Goal: Navigation & Orientation: Find specific page/section

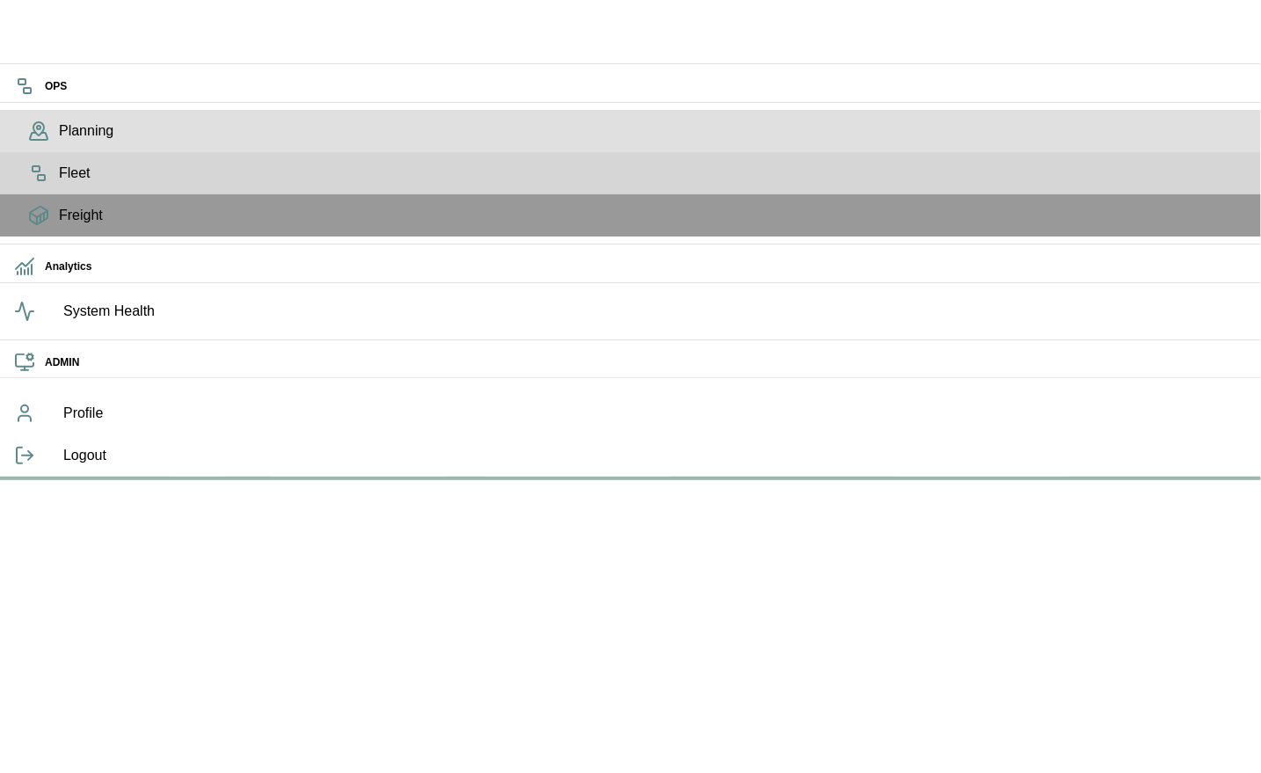
click at [43, 152] on div "Planning" at bounding box center [630, 131] width 1261 height 42
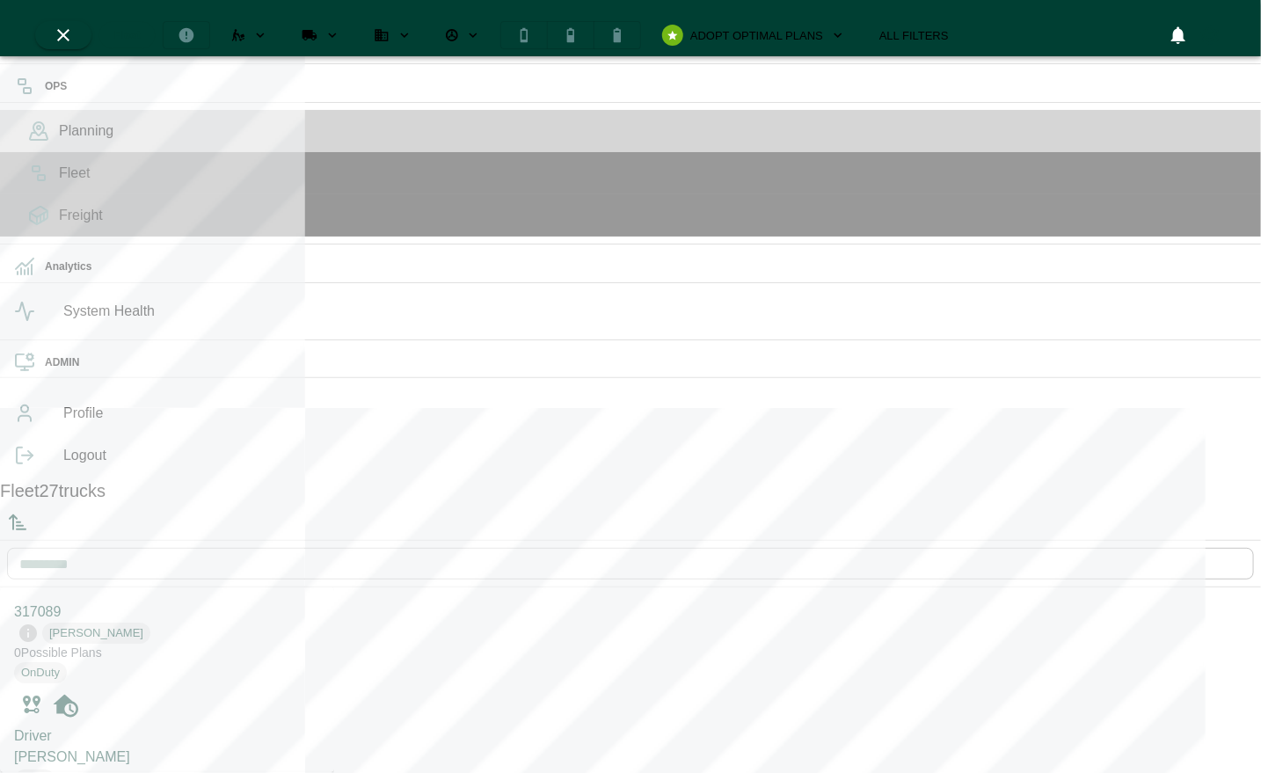
scroll to position [766, 327]
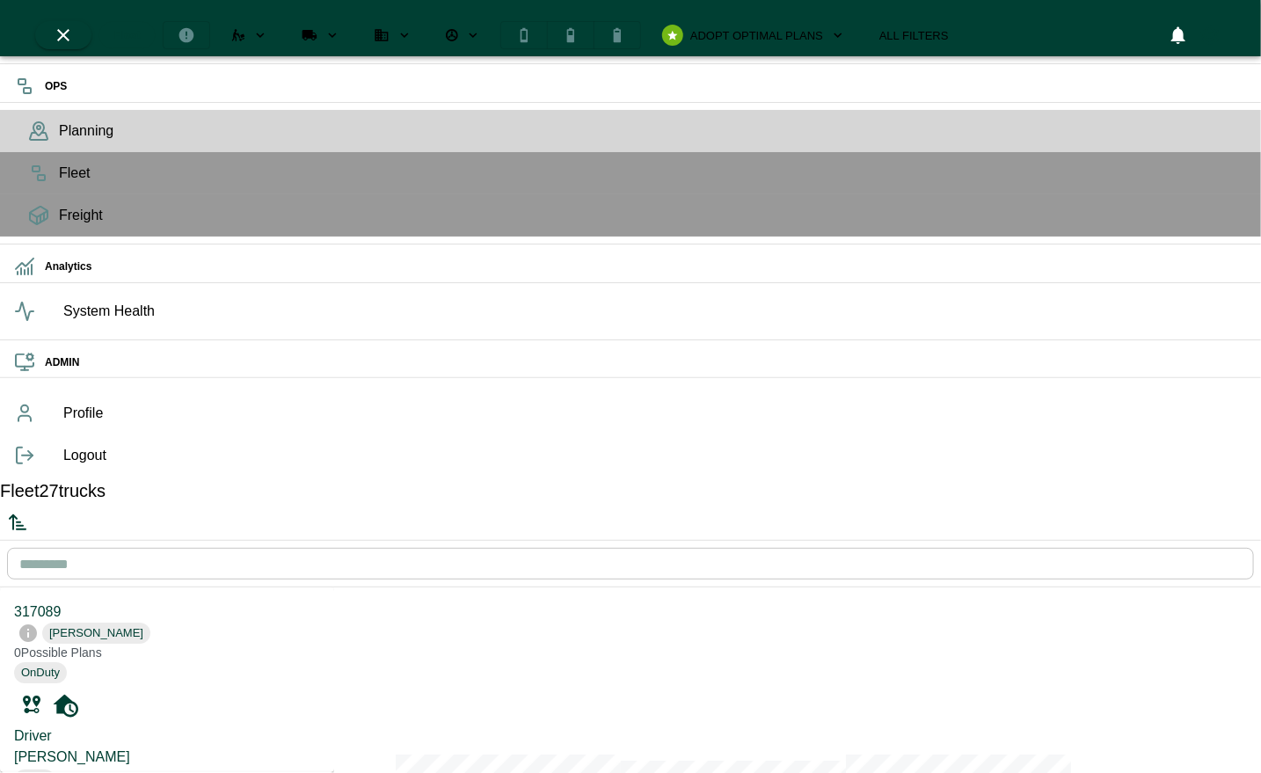
click at [28, 512] on icon "Sorted by: PTA Ascending" at bounding box center [17, 522] width 21 height 21
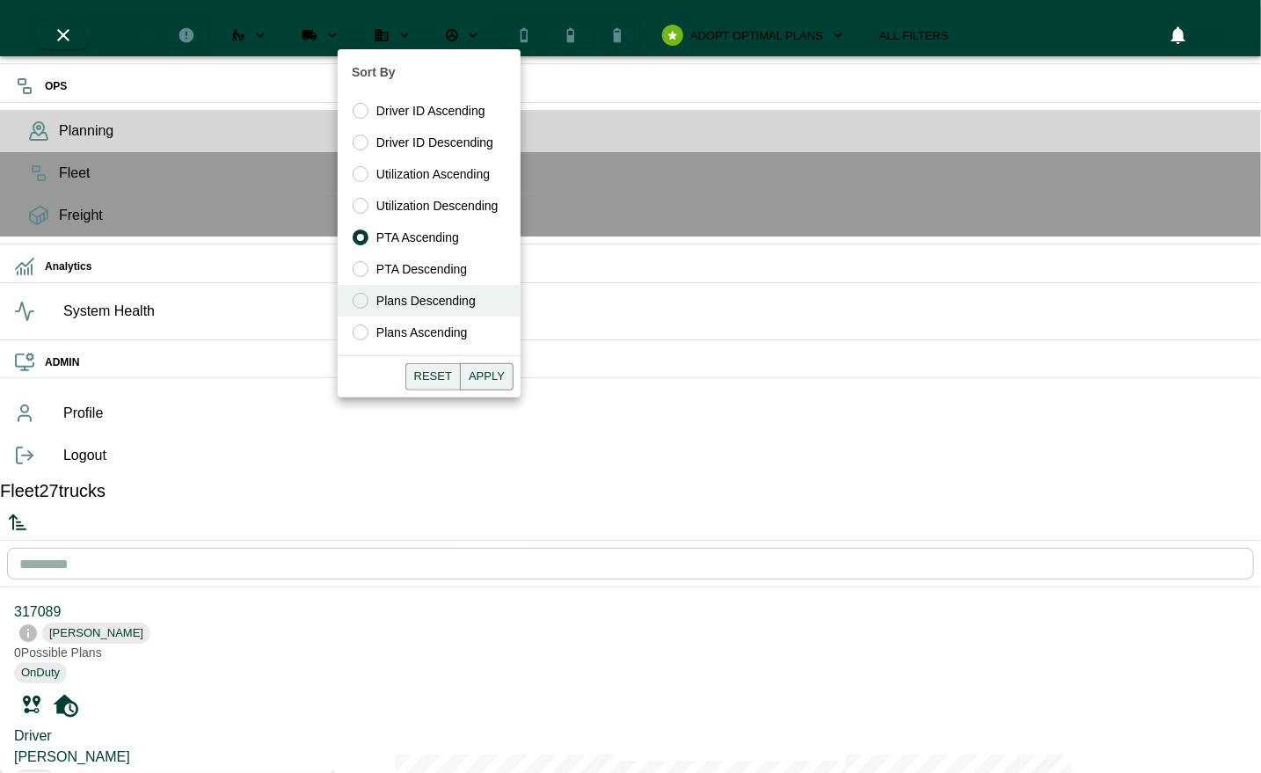
click at [452, 298] on span "Plans Descending" at bounding box center [425, 301] width 99 height 18
click at [489, 368] on button "Apply" at bounding box center [487, 376] width 54 height 27
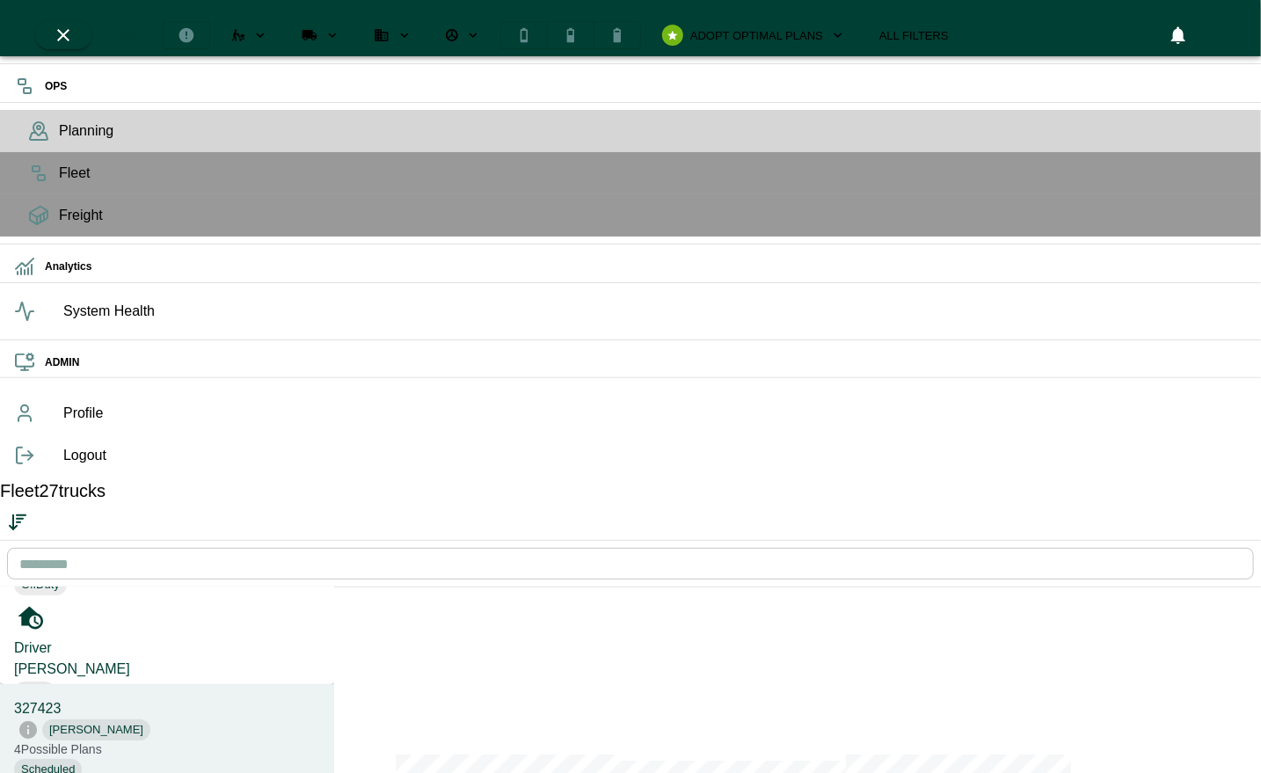
scroll to position [0, 0]
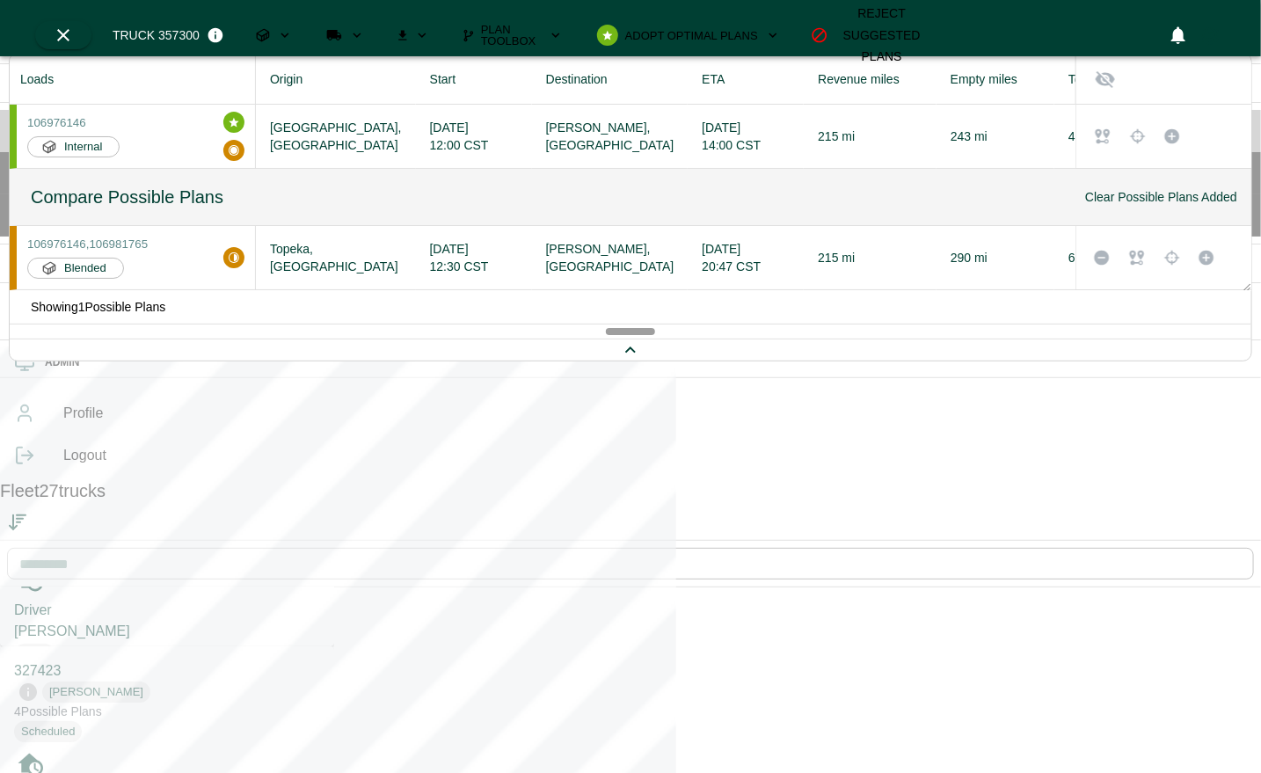
scroll to position [127, 0]
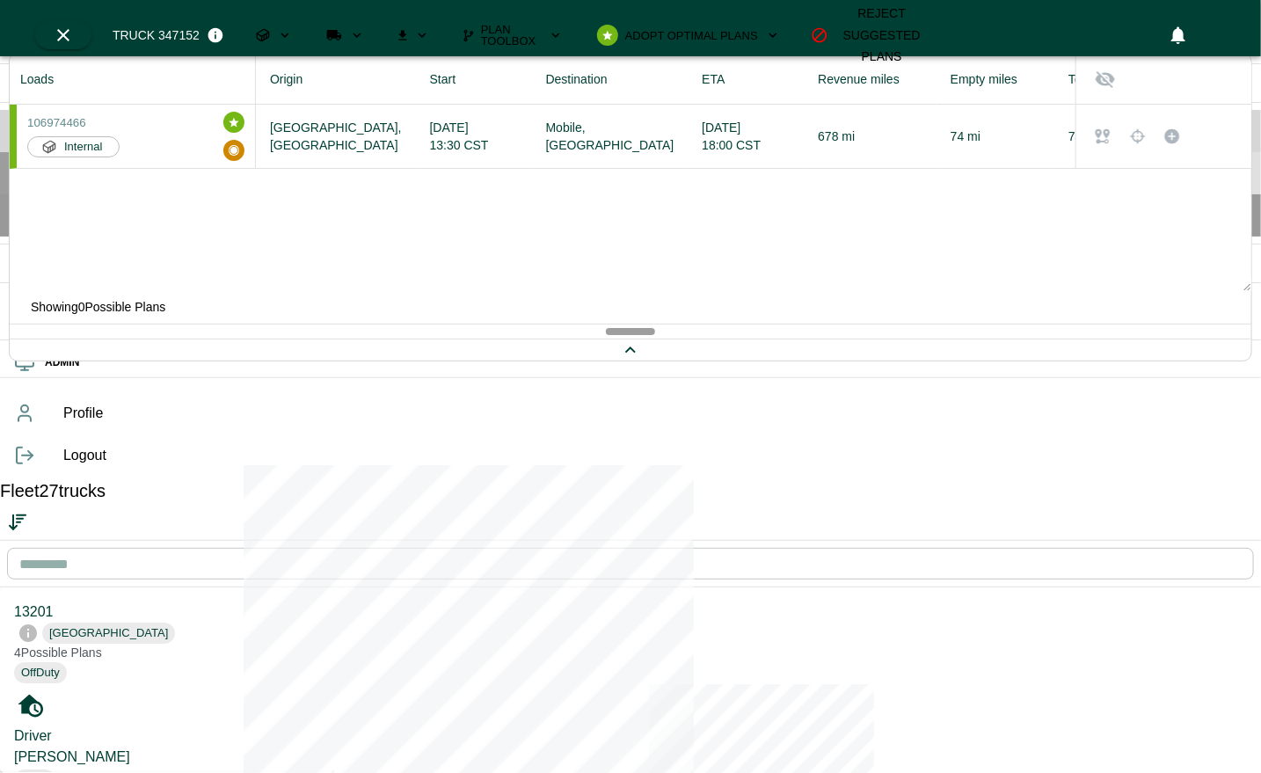
click at [59, 184] on span "Fleet" at bounding box center [653, 173] width 1188 height 21
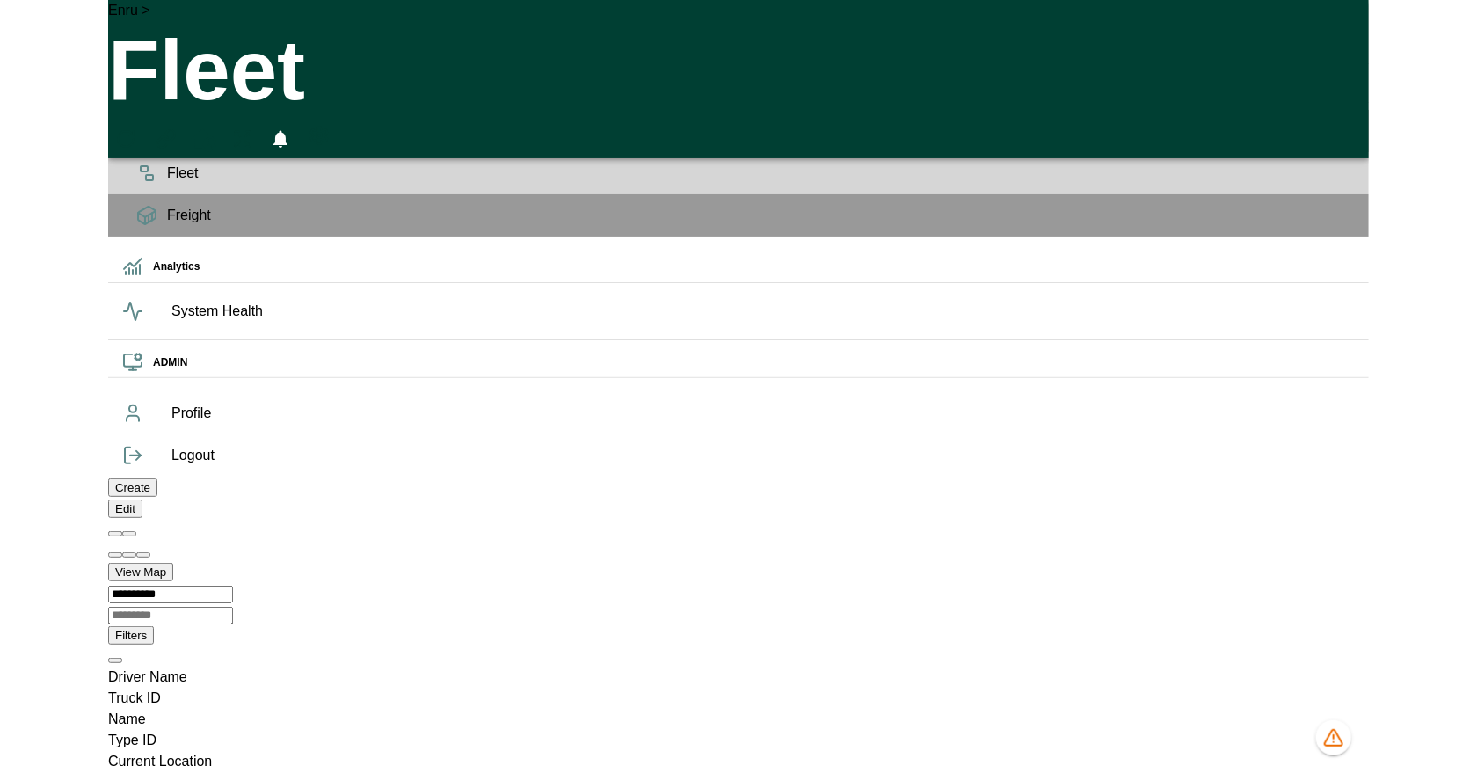
scroll to position [0, 275]
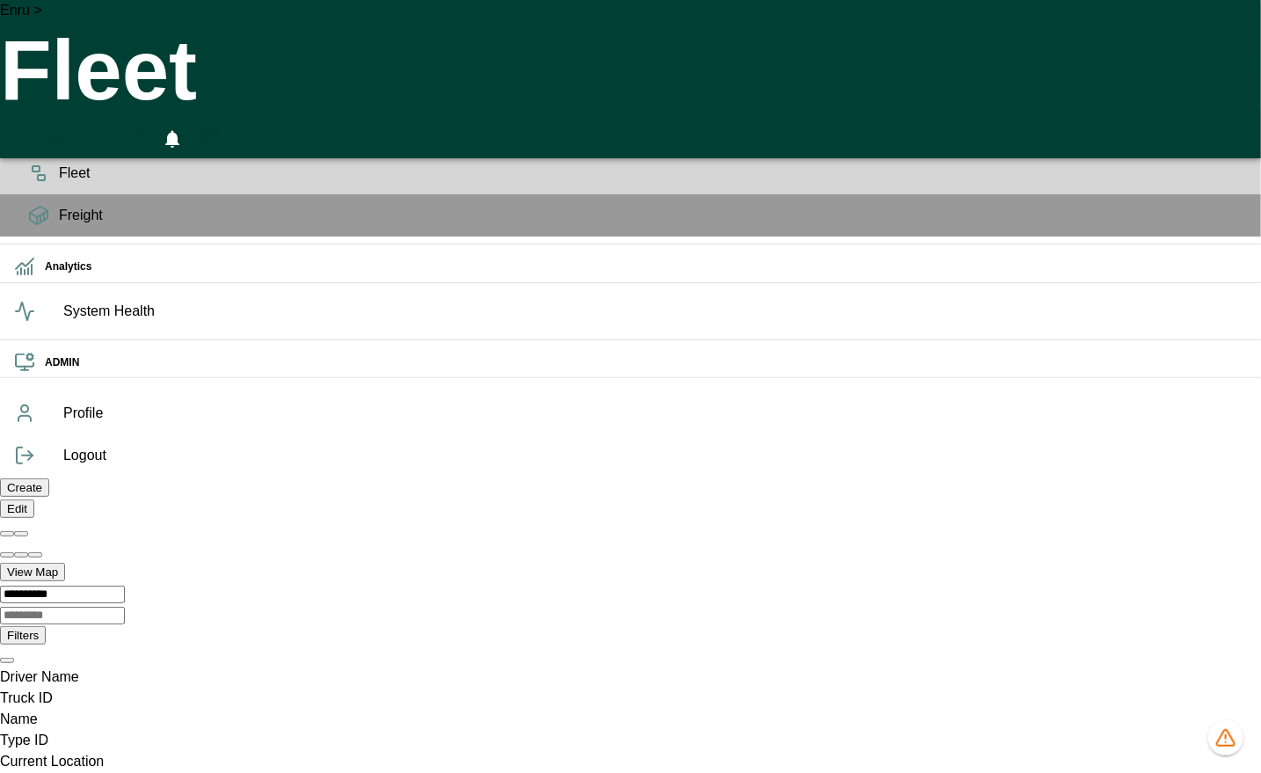
click at [59, 142] on span "Planning" at bounding box center [653, 130] width 1188 height 21
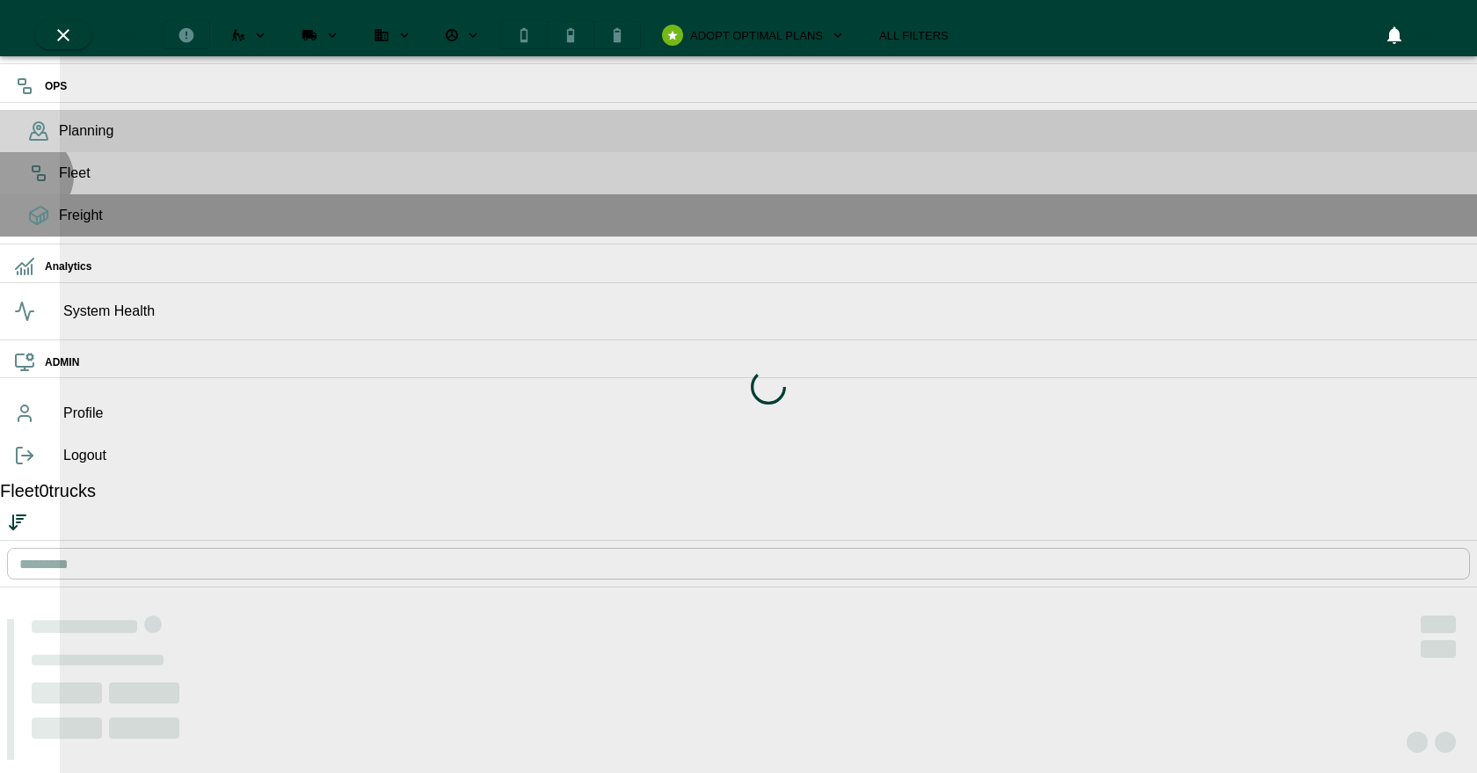
click at [32, 184] on icon at bounding box center [38, 173] width 21 height 21
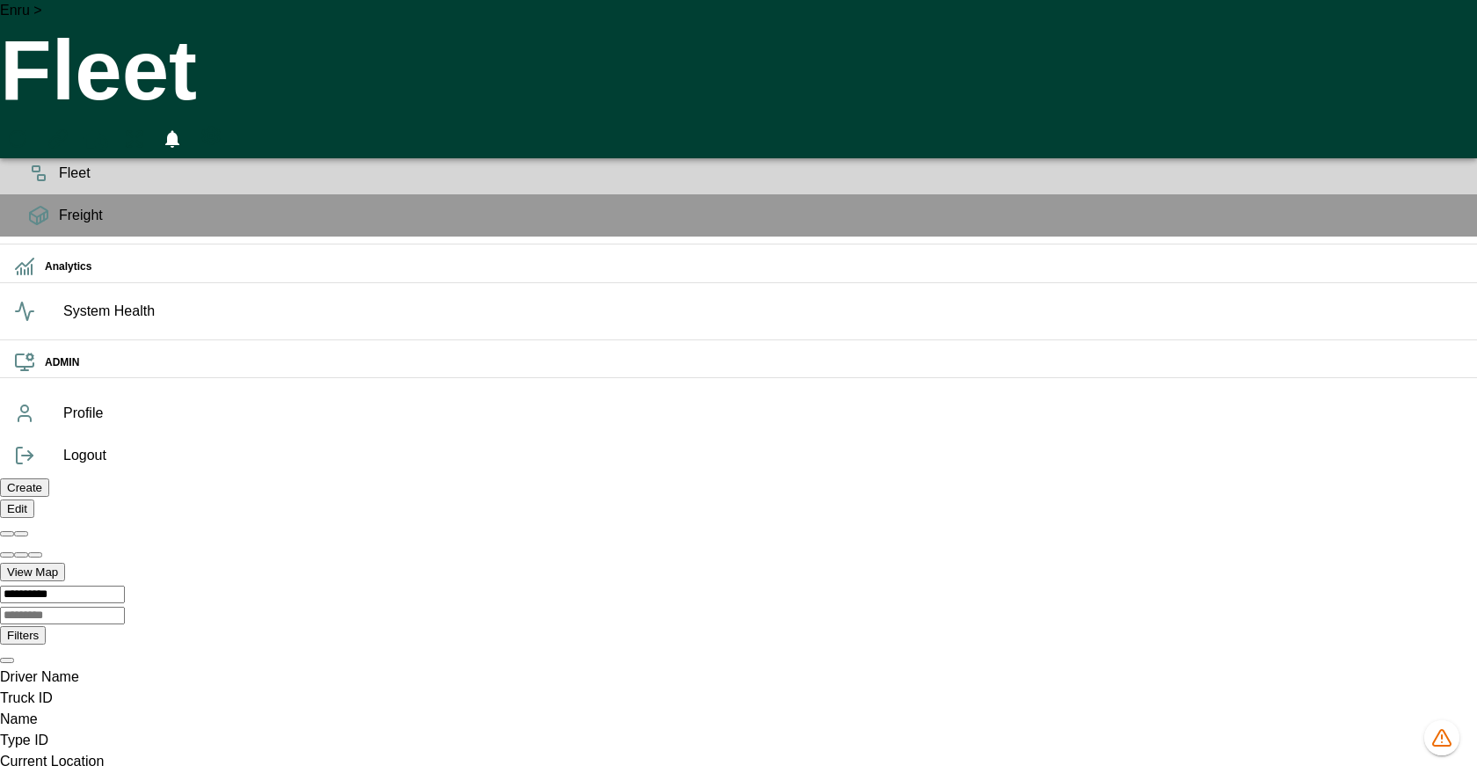
click at [30, 140] on icon at bounding box center [39, 136] width 18 height 7
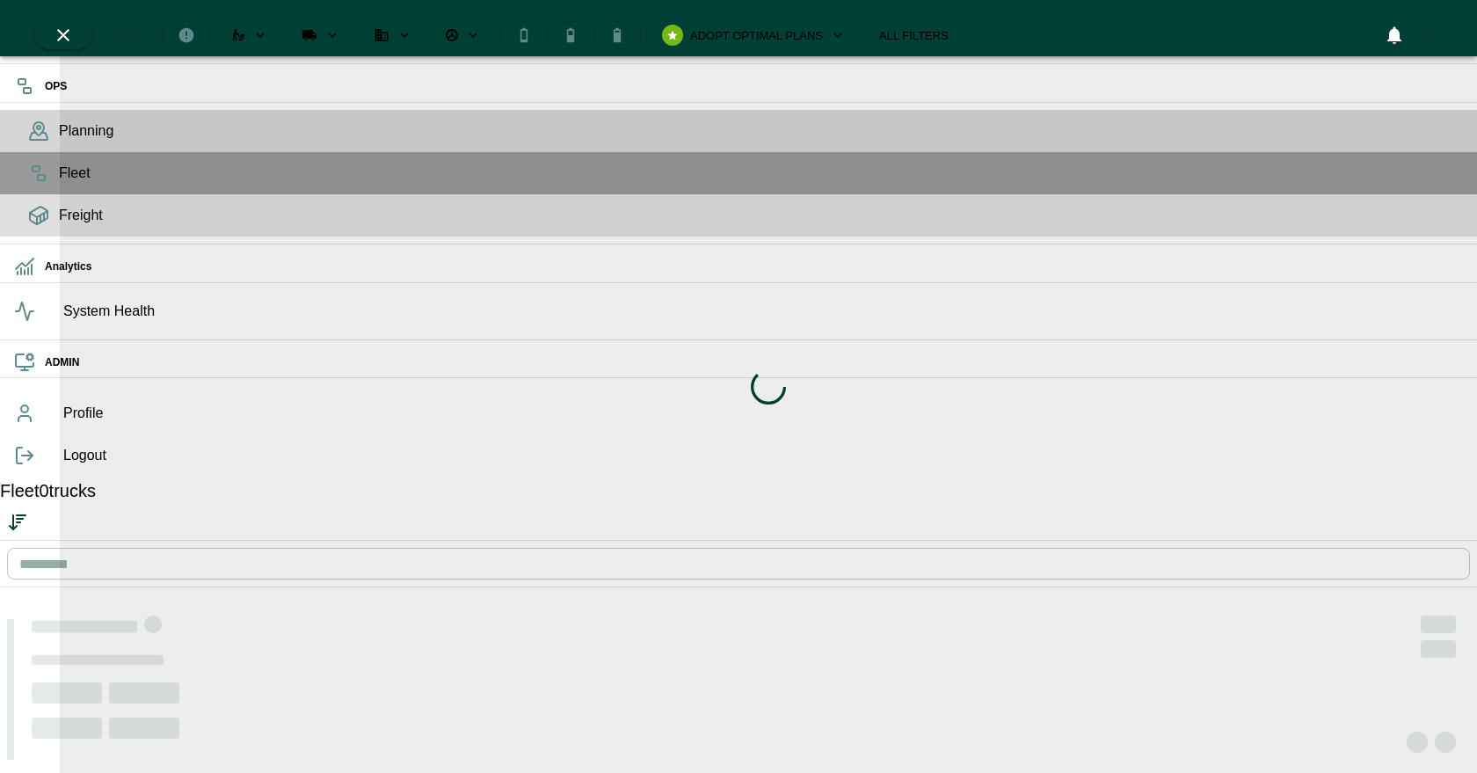
click at [40, 236] on div "Freight" at bounding box center [738, 215] width 1477 height 42
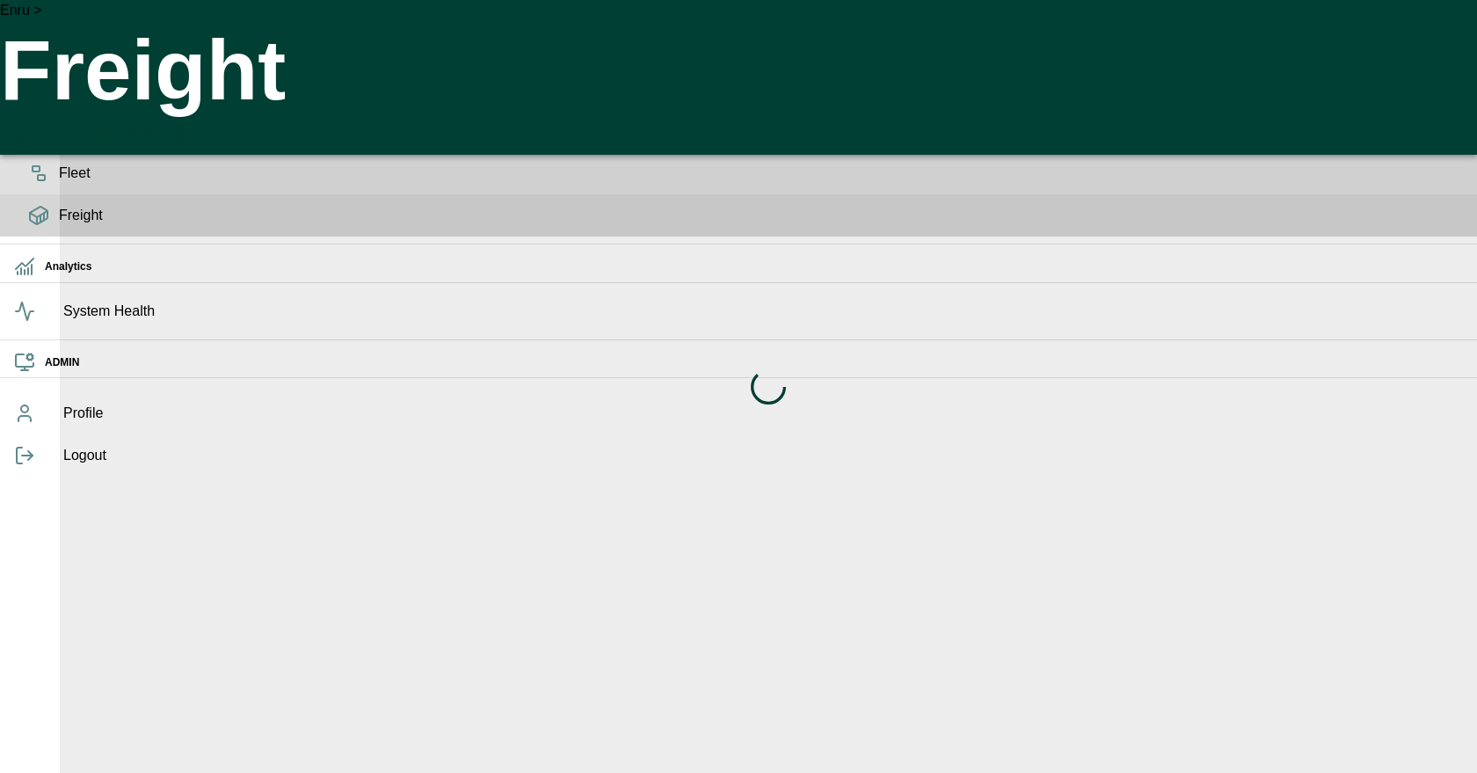
click at [40, 194] on div "Fleet" at bounding box center [738, 173] width 1477 height 42
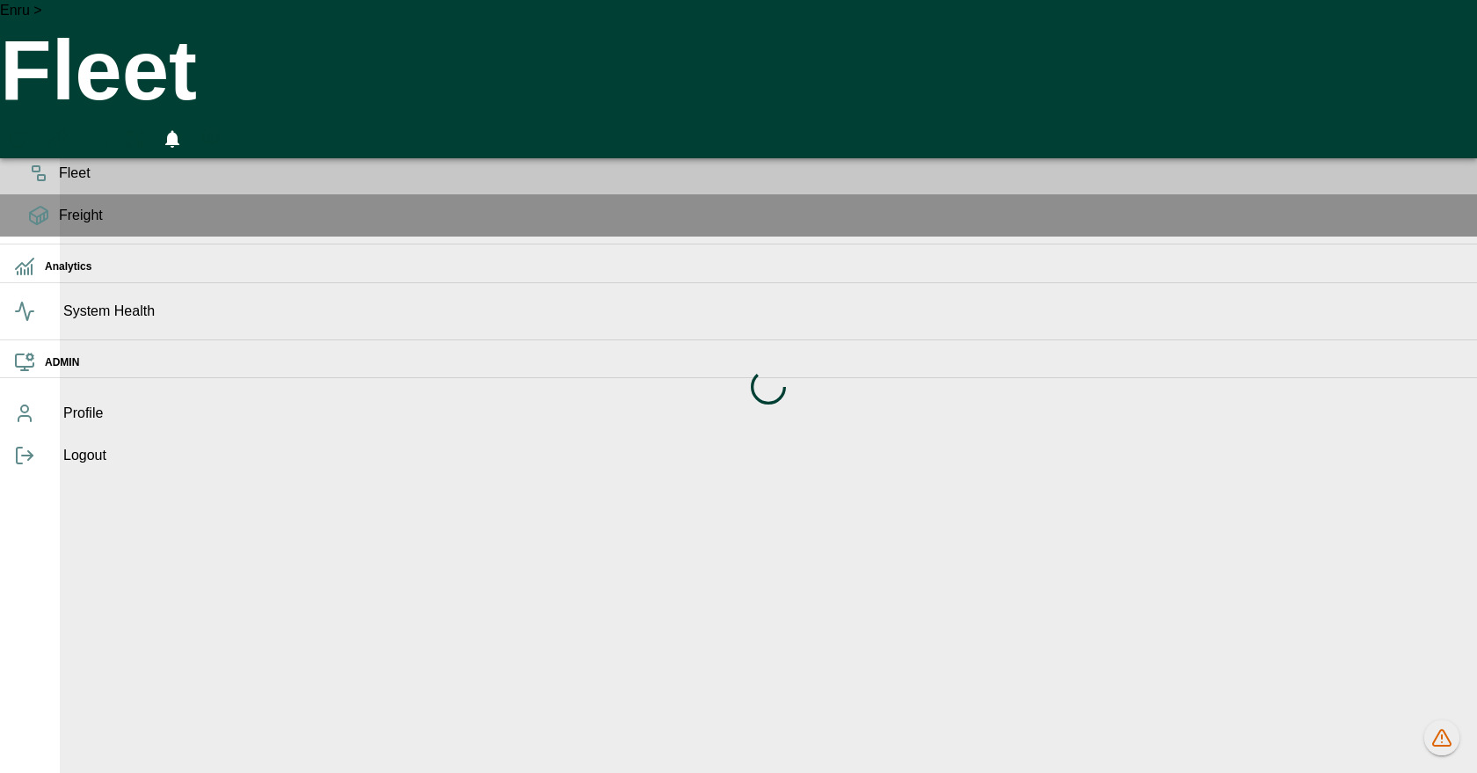
click at [59, 142] on span "Planning" at bounding box center [761, 130] width 1404 height 21
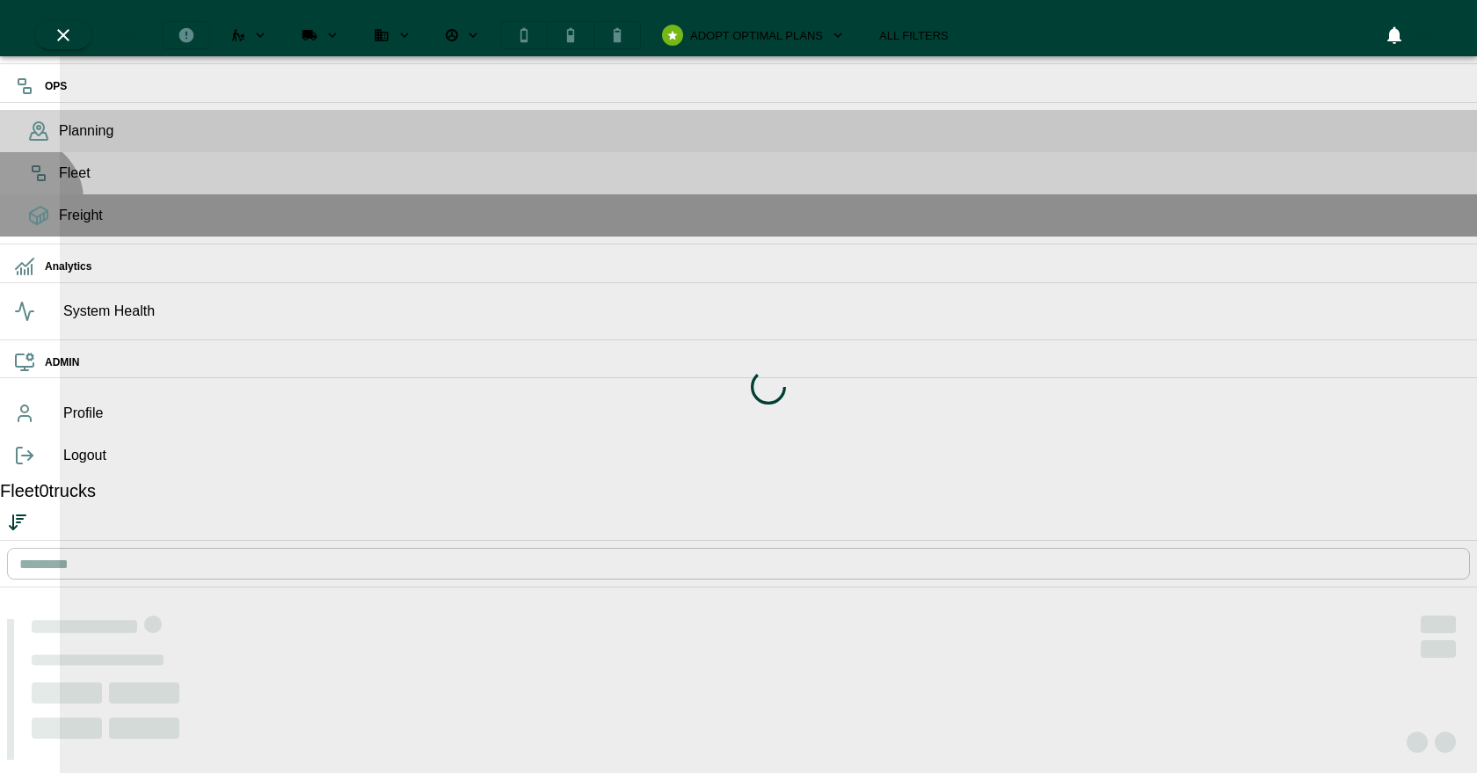
click at [20, 194] on div "Fleet" at bounding box center [738, 173] width 1477 height 42
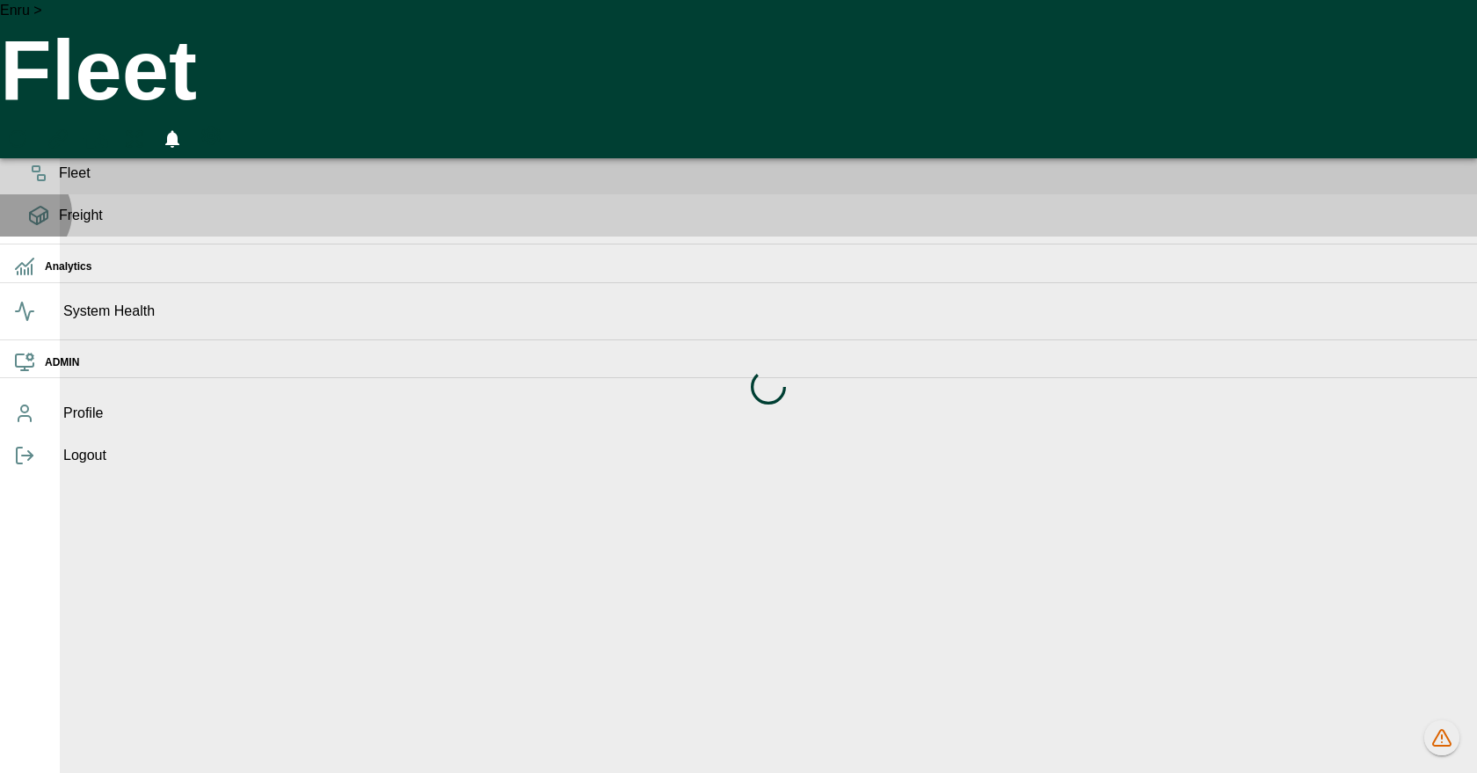
click at [30, 224] on icon at bounding box center [39, 216] width 18 height 18
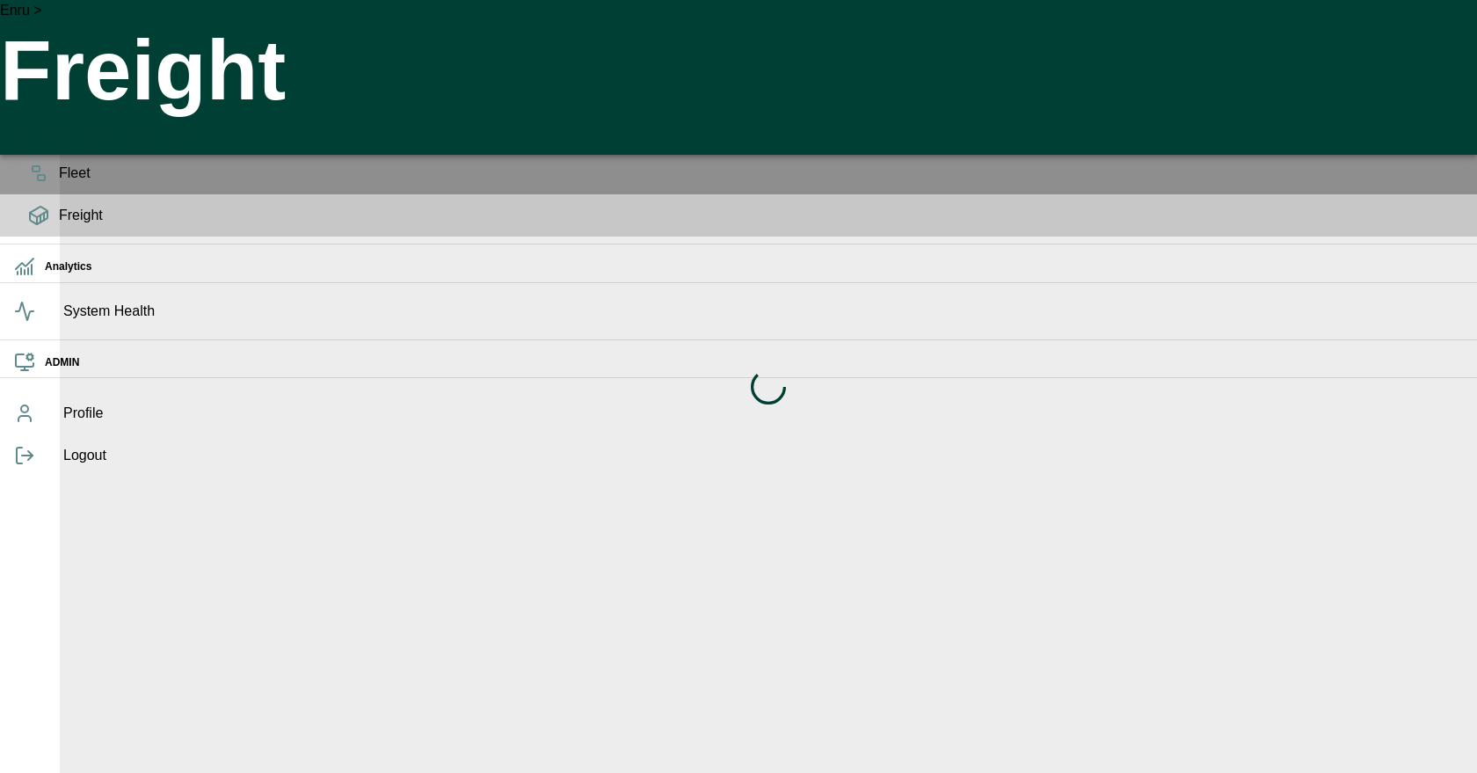
click at [45, 95] on h6 "OPS" at bounding box center [754, 86] width 1418 height 17
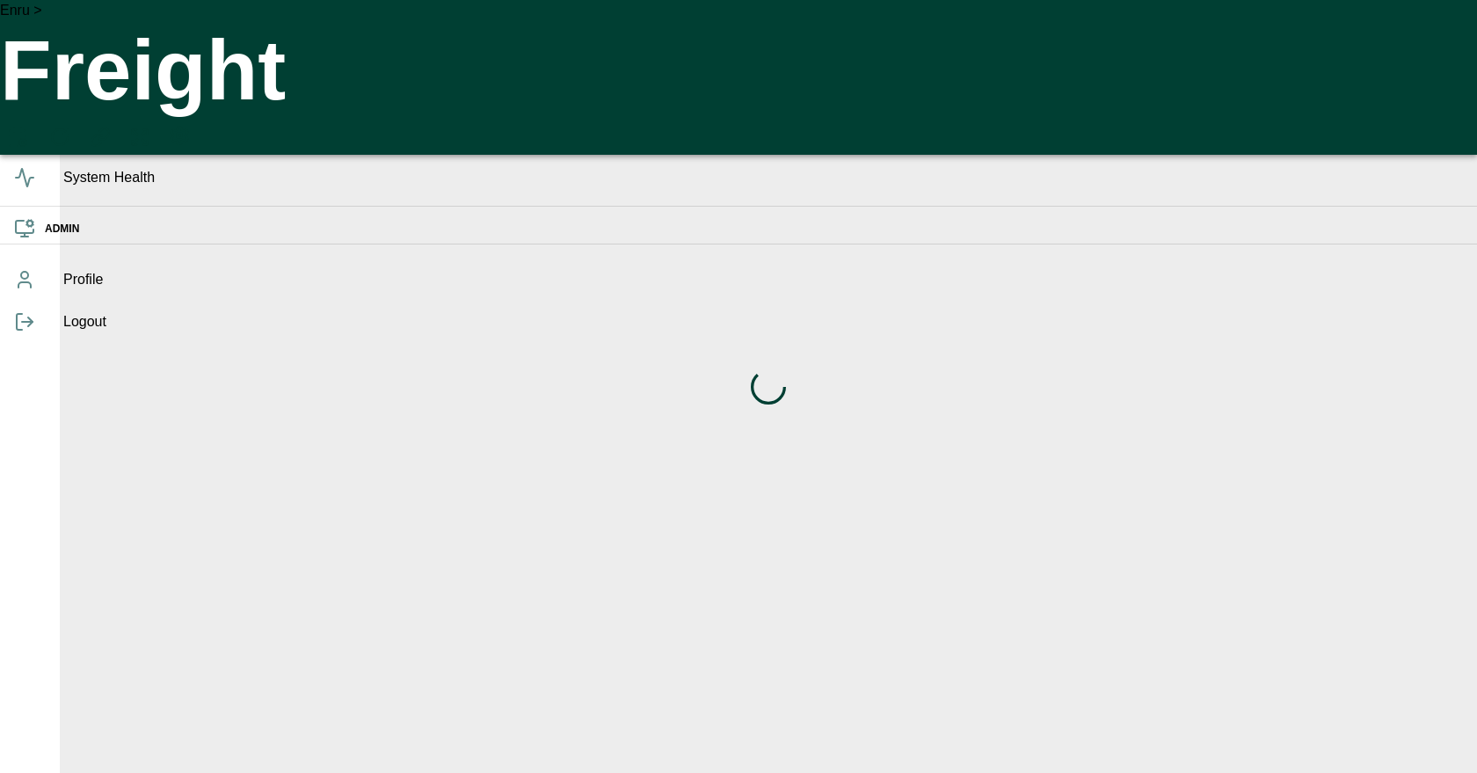
click at [45, 95] on h6 "OPS" at bounding box center [754, 86] width 1418 height 17
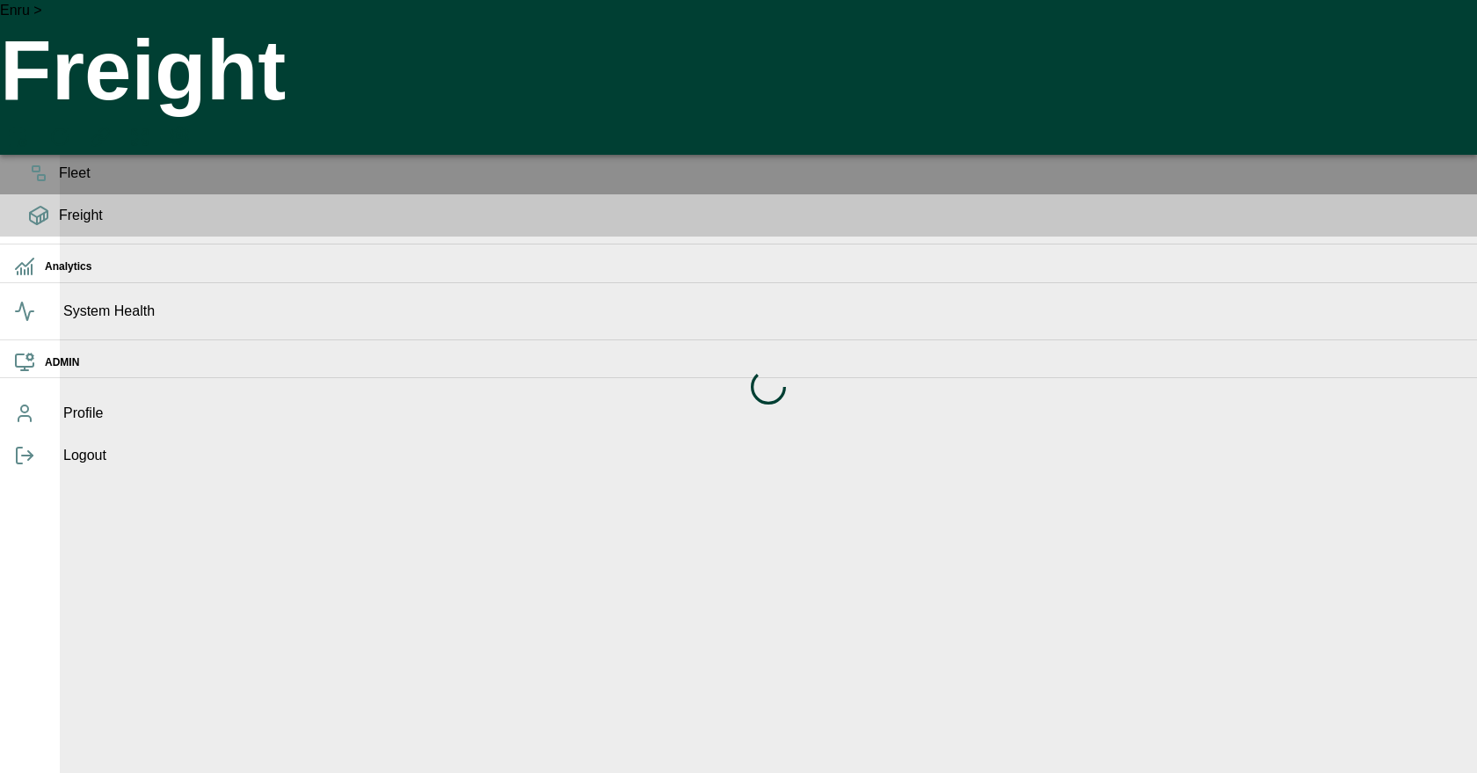
click at [45, 149] on div "Planning" at bounding box center [738, 131] width 1477 height 42
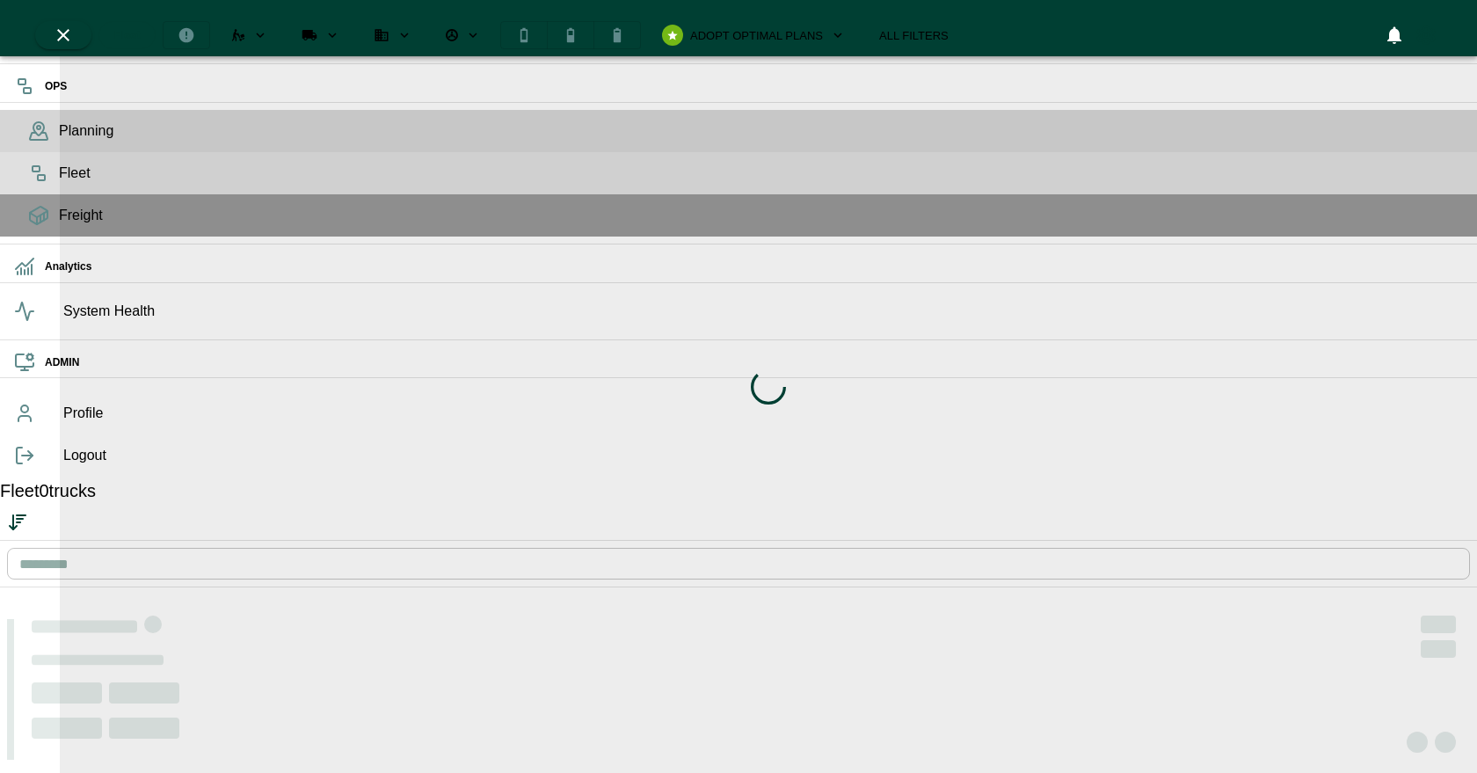
click at [47, 193] on div "Fleet" at bounding box center [738, 173] width 1477 height 42
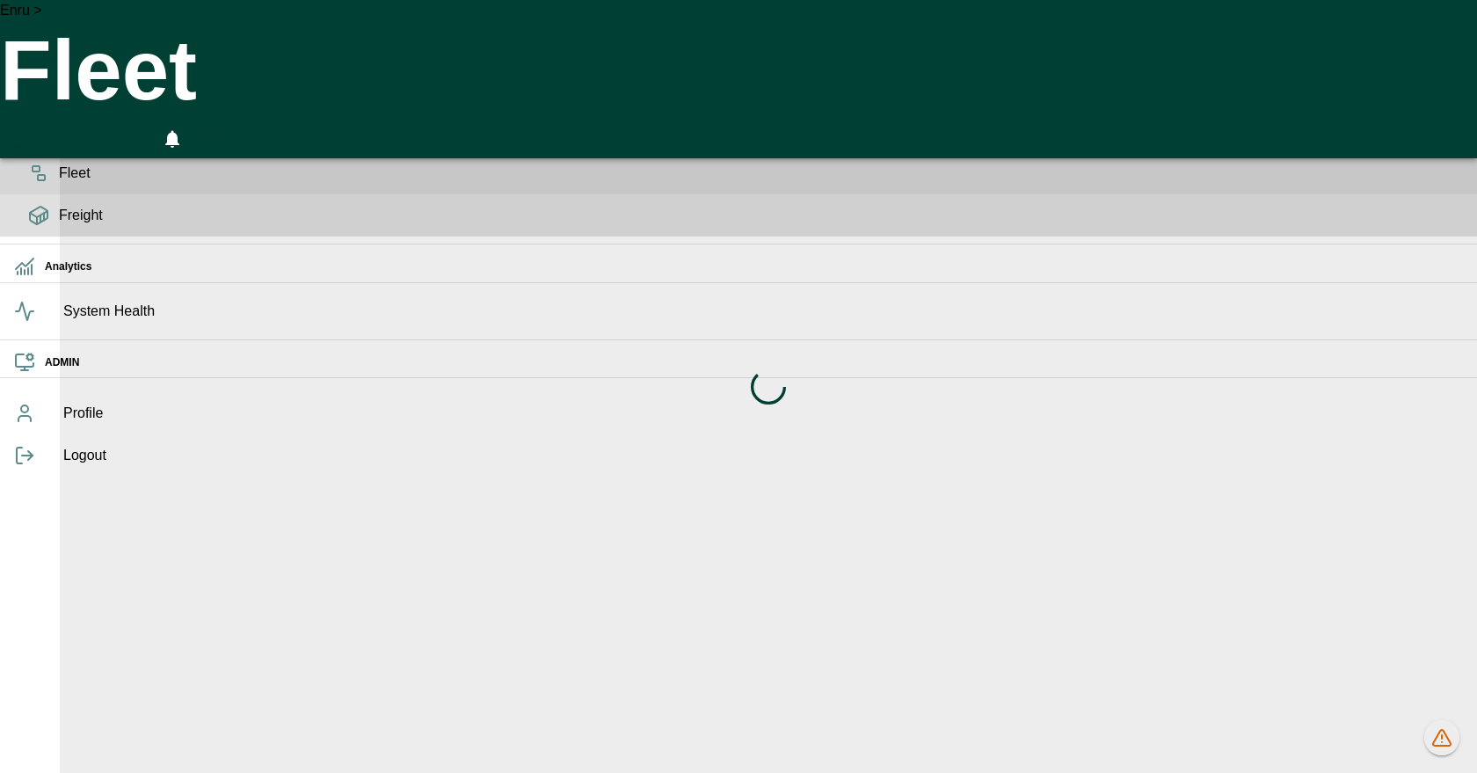
click at [41, 236] on div "Freight" at bounding box center [738, 215] width 1477 height 42
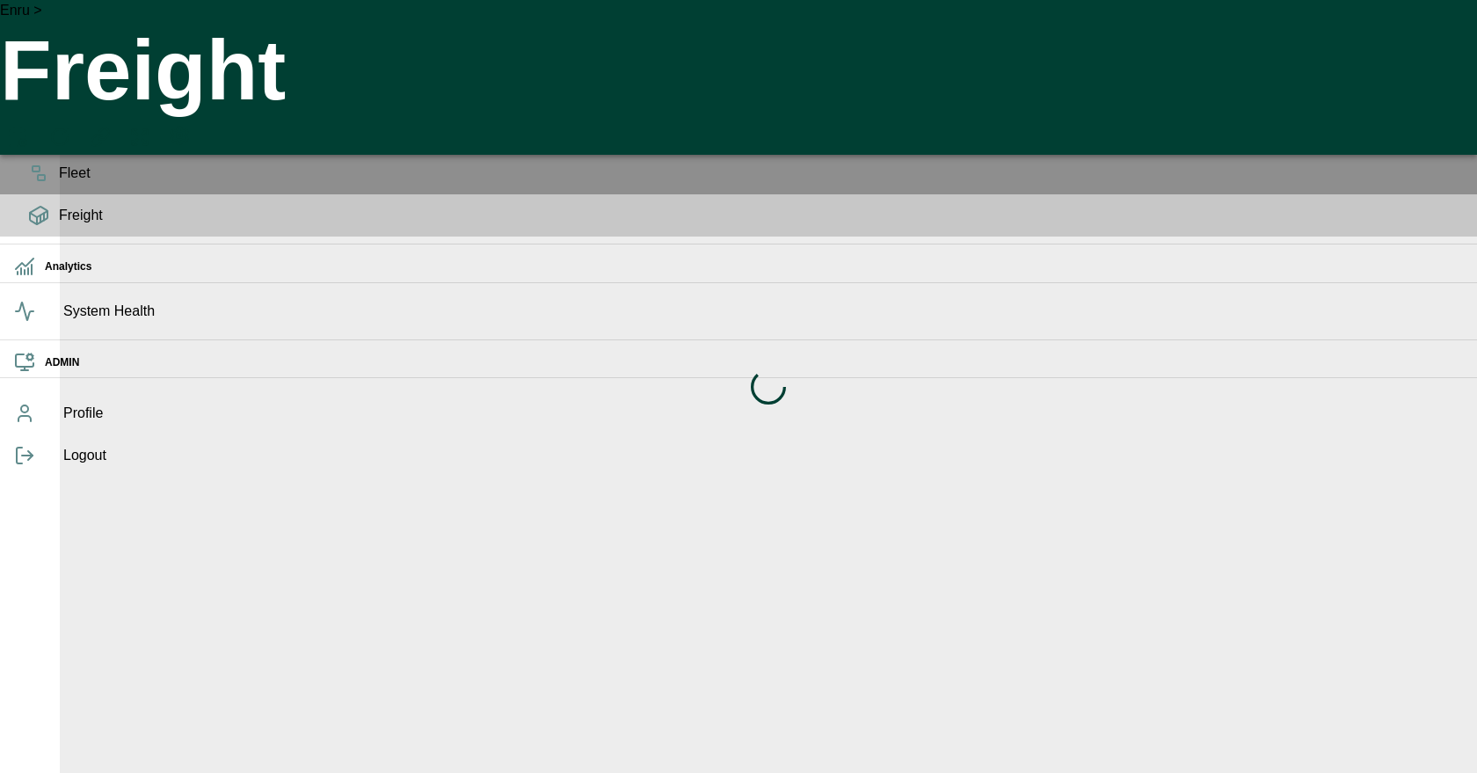
click at [39, 142] on icon at bounding box center [38, 130] width 21 height 21
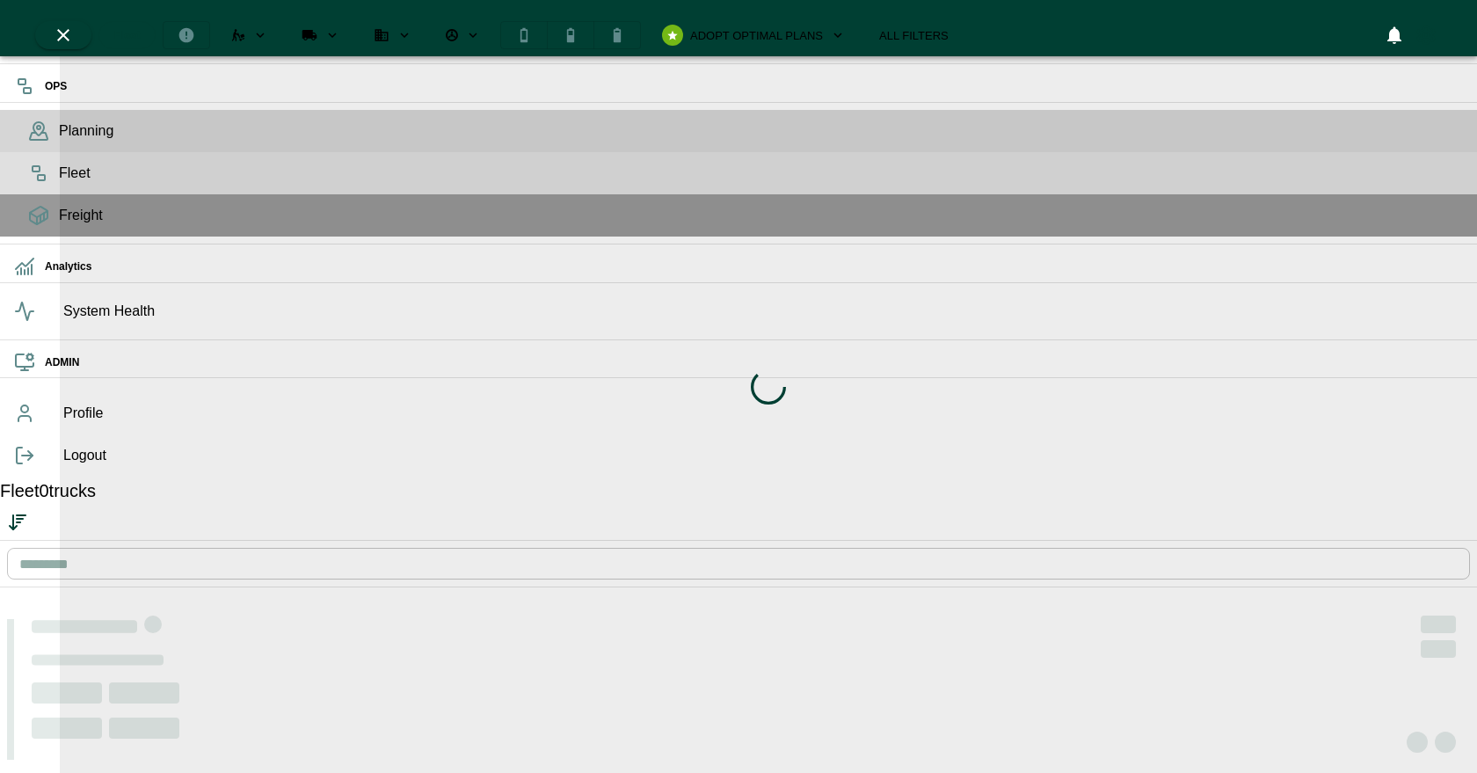
click at [59, 184] on span "Fleet" at bounding box center [761, 173] width 1404 height 21
